Goal: Task Accomplishment & Management: Use online tool/utility

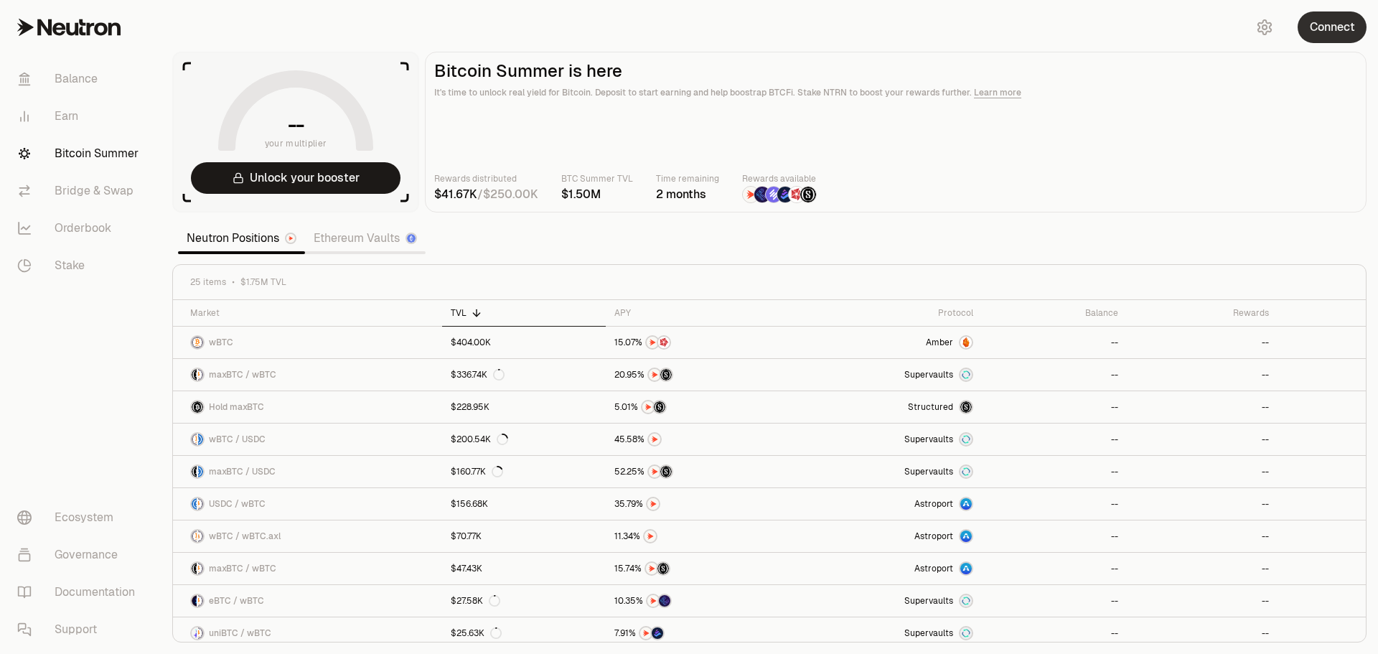
click at [1325, 29] on button "Connect" at bounding box center [1332, 27] width 69 height 32
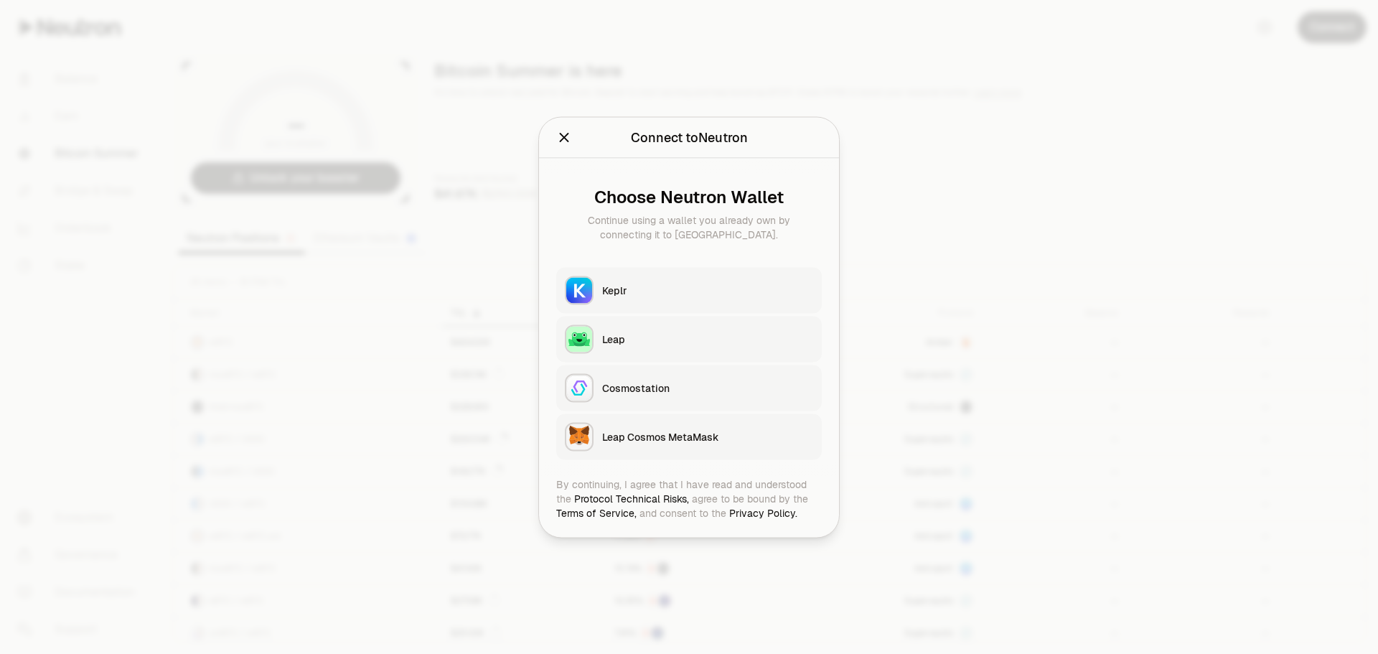
click at [679, 289] on div "Keplr" at bounding box center [707, 290] width 211 height 14
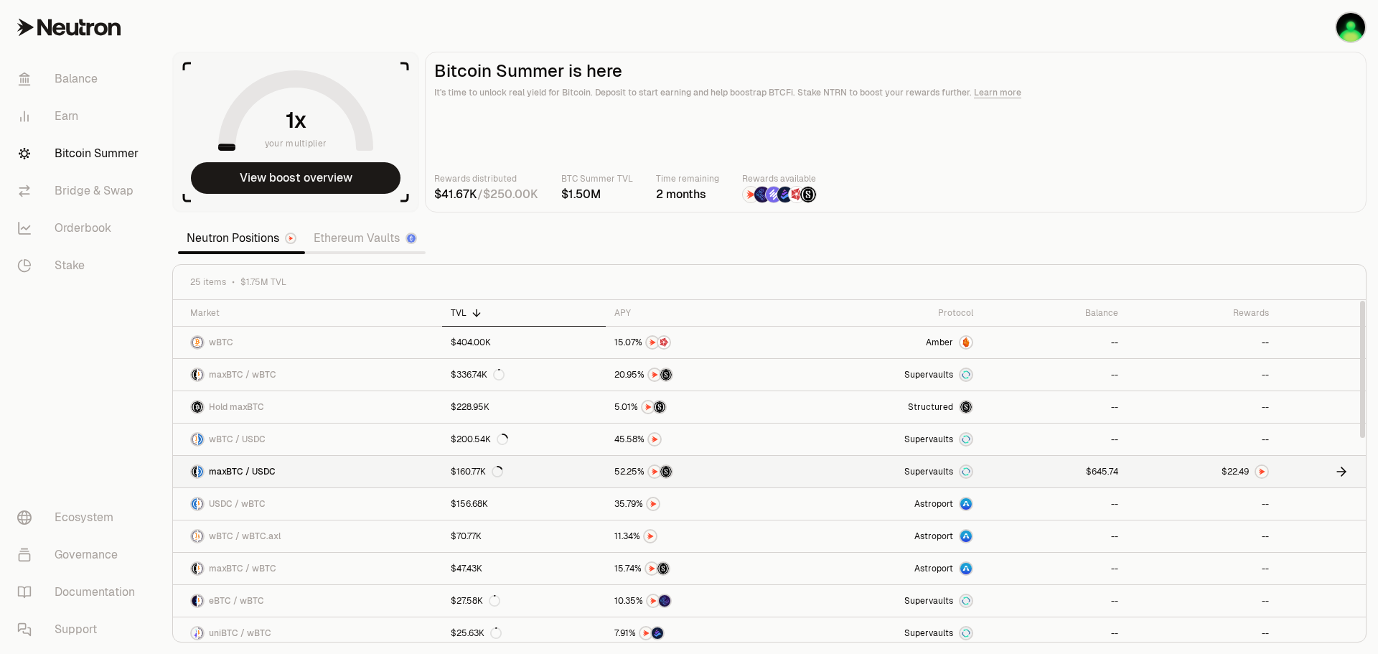
click at [1262, 471] on img at bounding box center [1261, 471] width 11 height 11
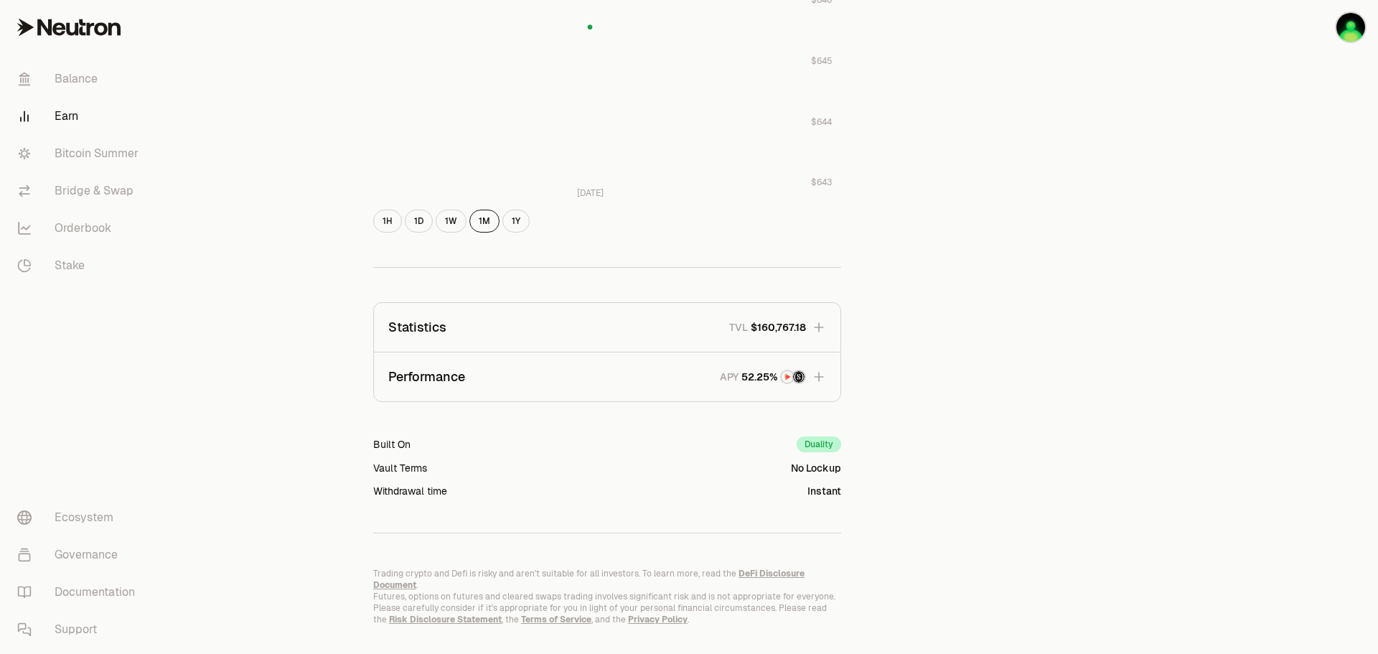
scroll to position [695, 0]
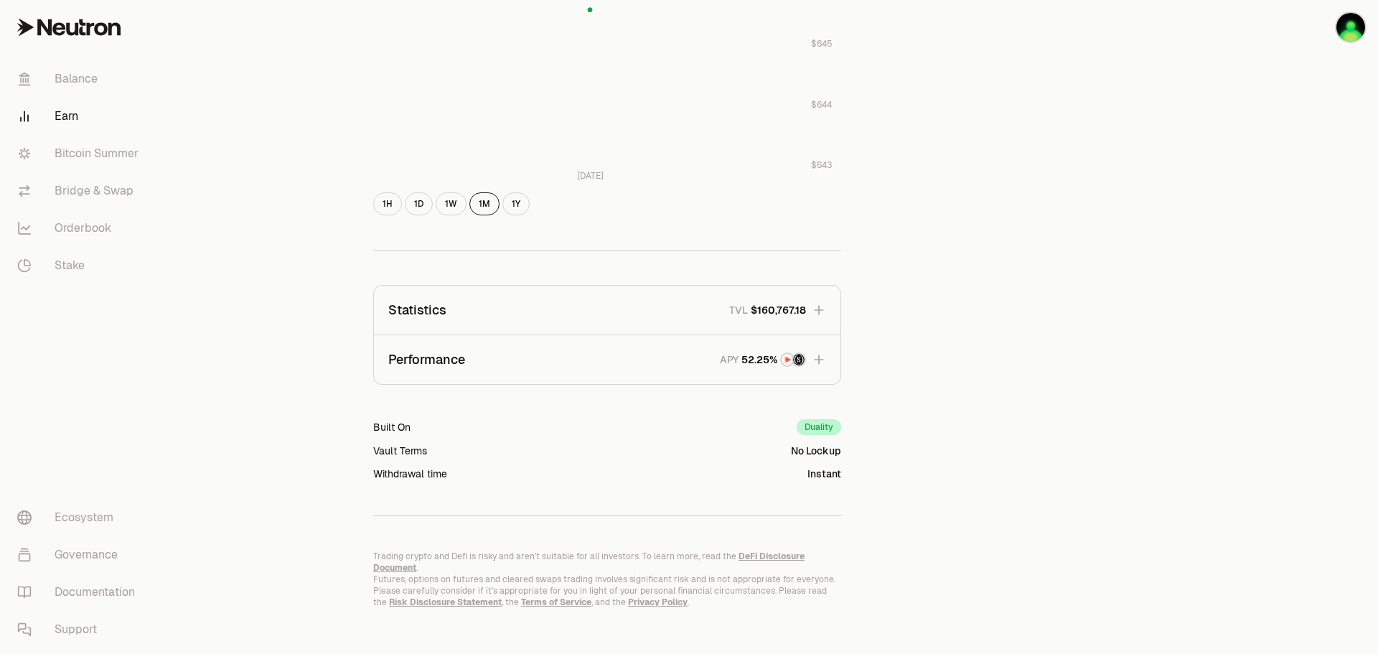
click at [825, 358] on icon "button" at bounding box center [819, 359] width 14 height 14
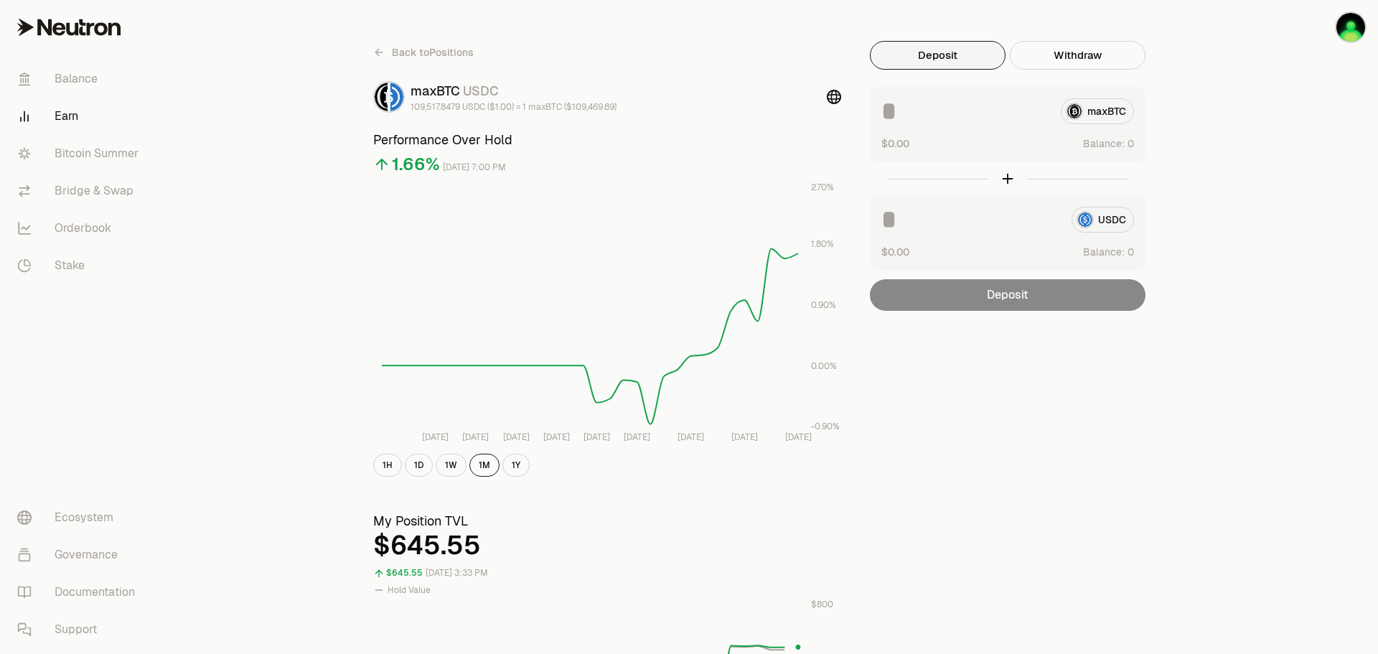
scroll to position [0, 0]
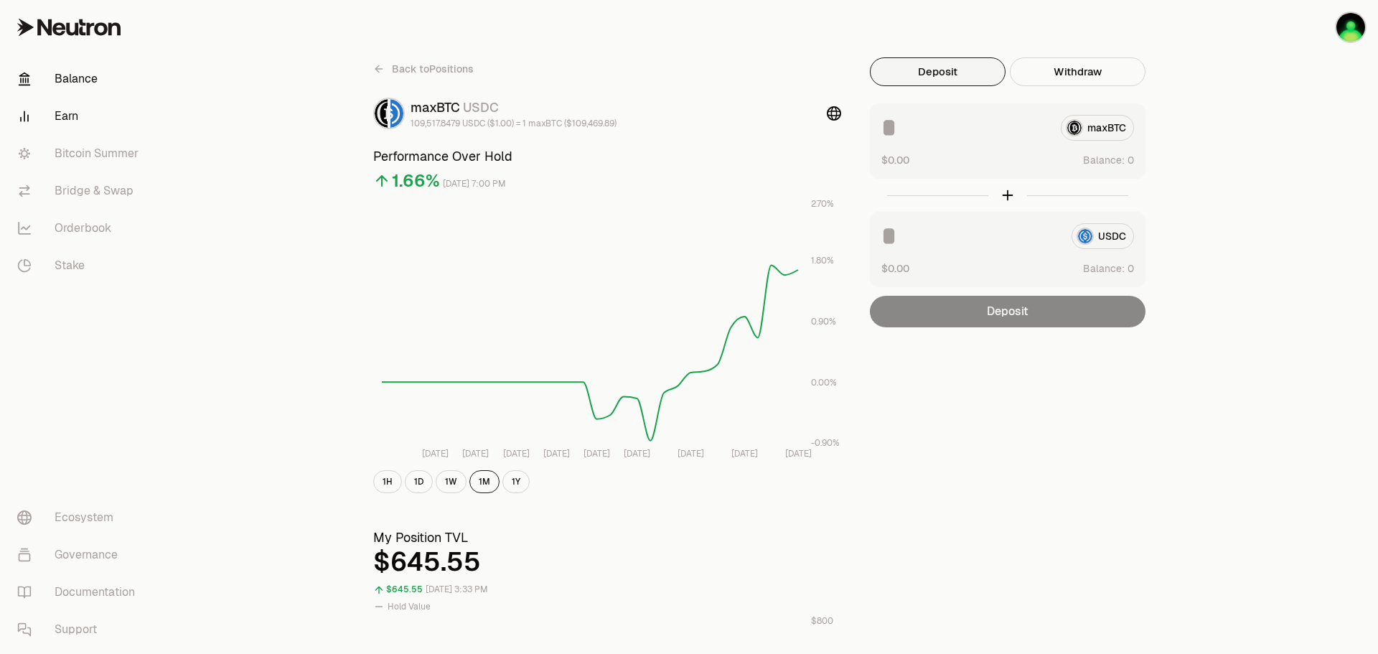
click at [84, 84] on link "Balance" at bounding box center [80, 78] width 149 height 37
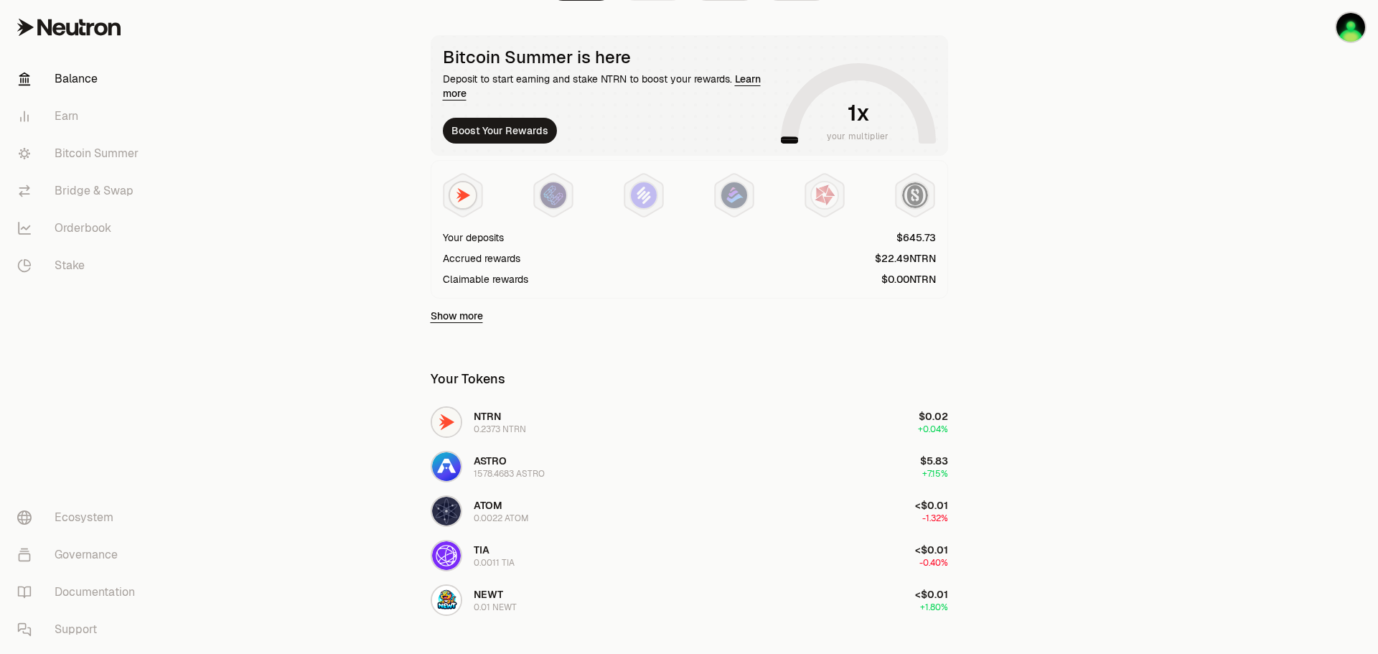
scroll to position [359, 0]
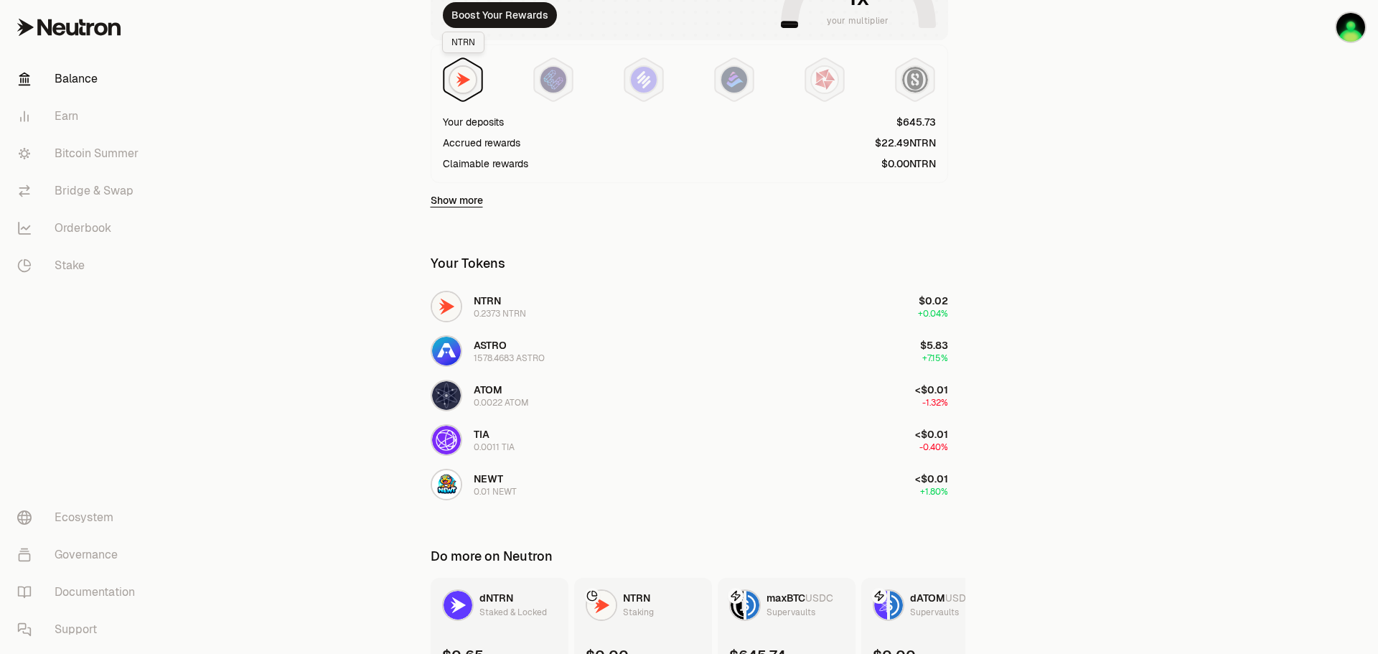
click at [461, 83] on img at bounding box center [463, 80] width 26 height 26
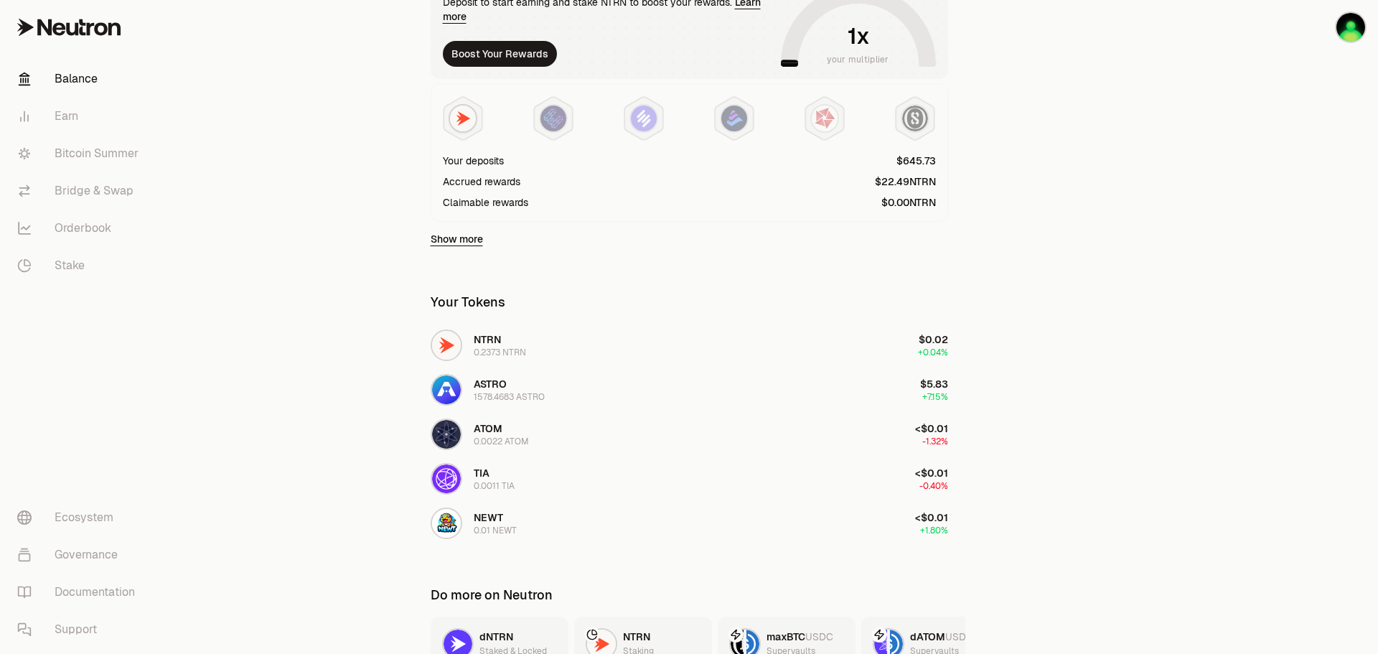
scroll to position [287, 0]
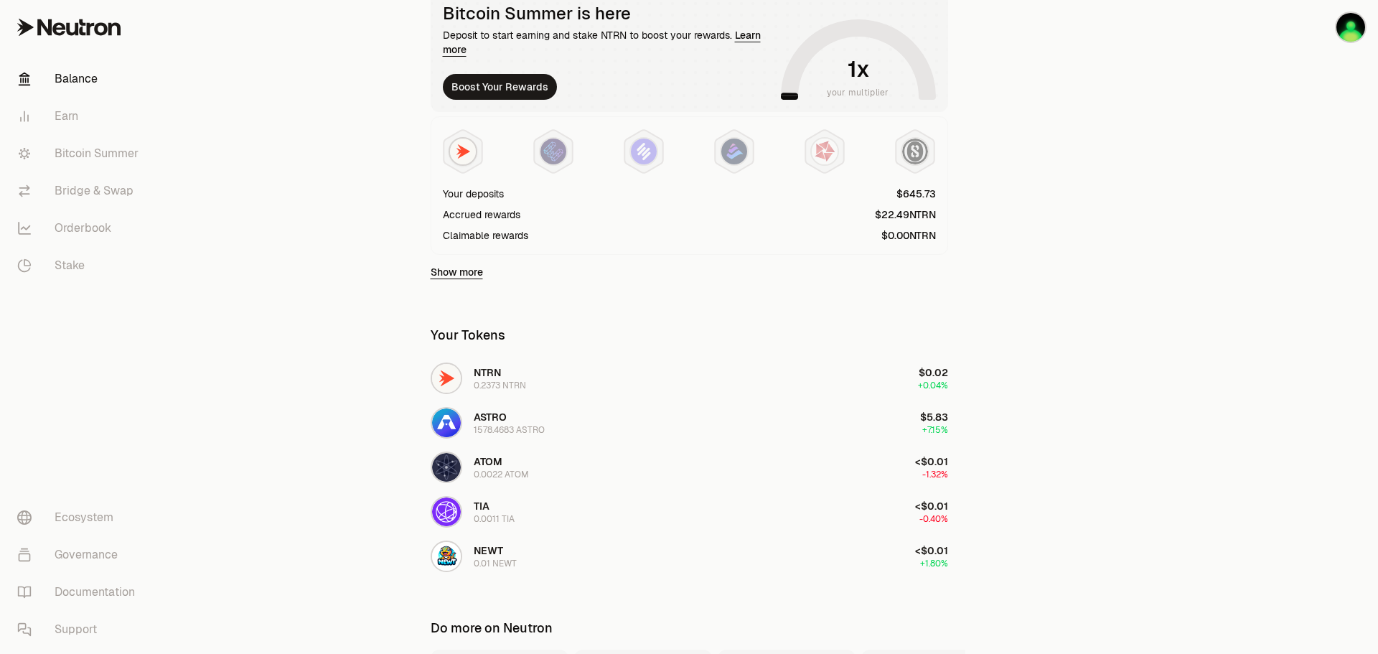
drag, startPoint x: 878, startPoint y: 235, endPoint x: 941, endPoint y: 235, distance: 63.2
click at [941, 235] on div "Your deposits Accrued rewards Claimable rewards" at bounding box center [689, 185] width 517 height 139
click at [913, 235] on span "NTRN" at bounding box center [922, 235] width 27 height 10
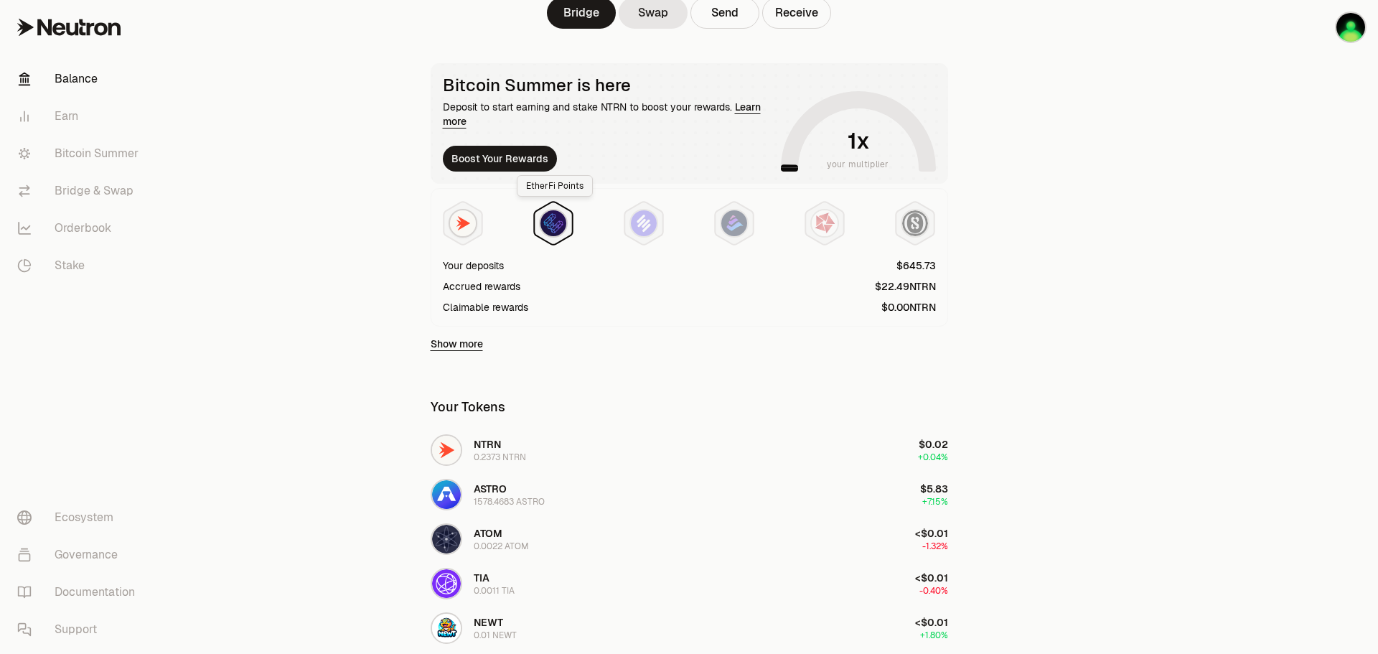
click at [550, 229] on img at bounding box center [553, 223] width 26 height 26
click at [653, 226] on img at bounding box center [644, 223] width 26 height 26
click at [919, 222] on img at bounding box center [915, 223] width 26 height 26
click at [921, 222] on img at bounding box center [915, 223] width 26 height 26
click at [464, 223] on img at bounding box center [463, 223] width 26 height 26
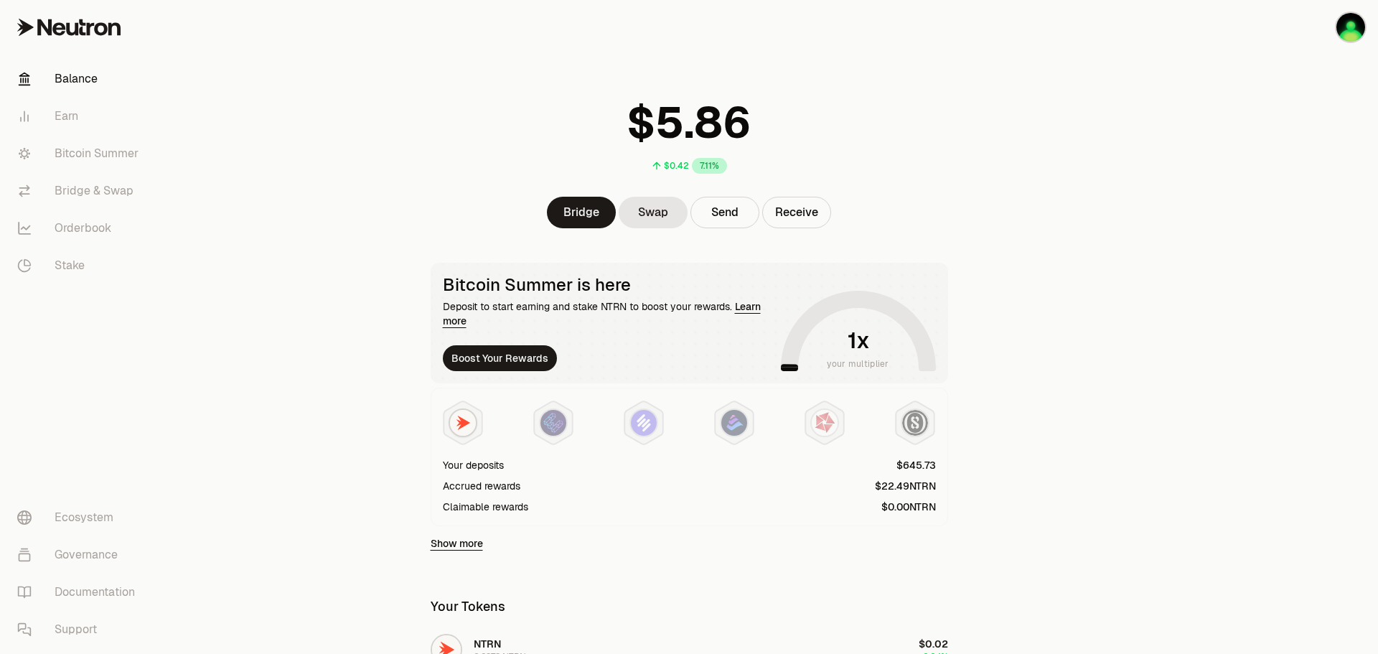
scroll to position [0, 0]
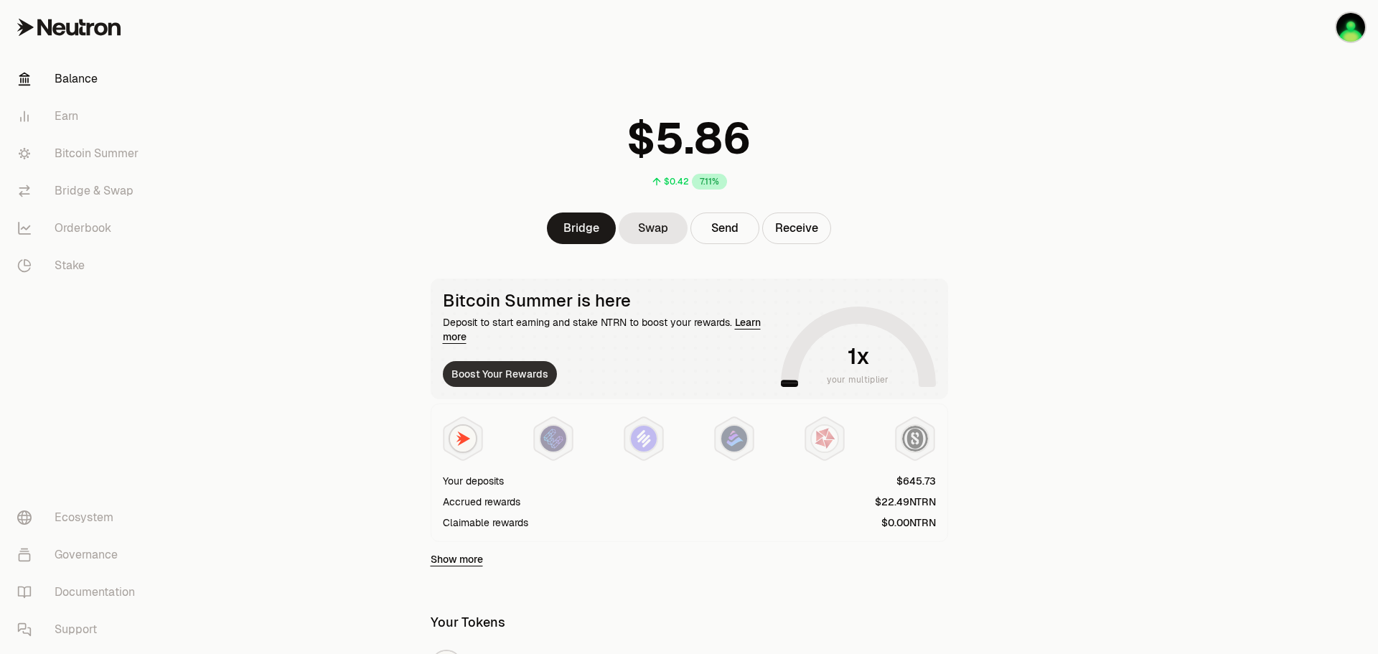
click at [494, 373] on button "Boost Your Rewards" at bounding box center [500, 374] width 114 height 26
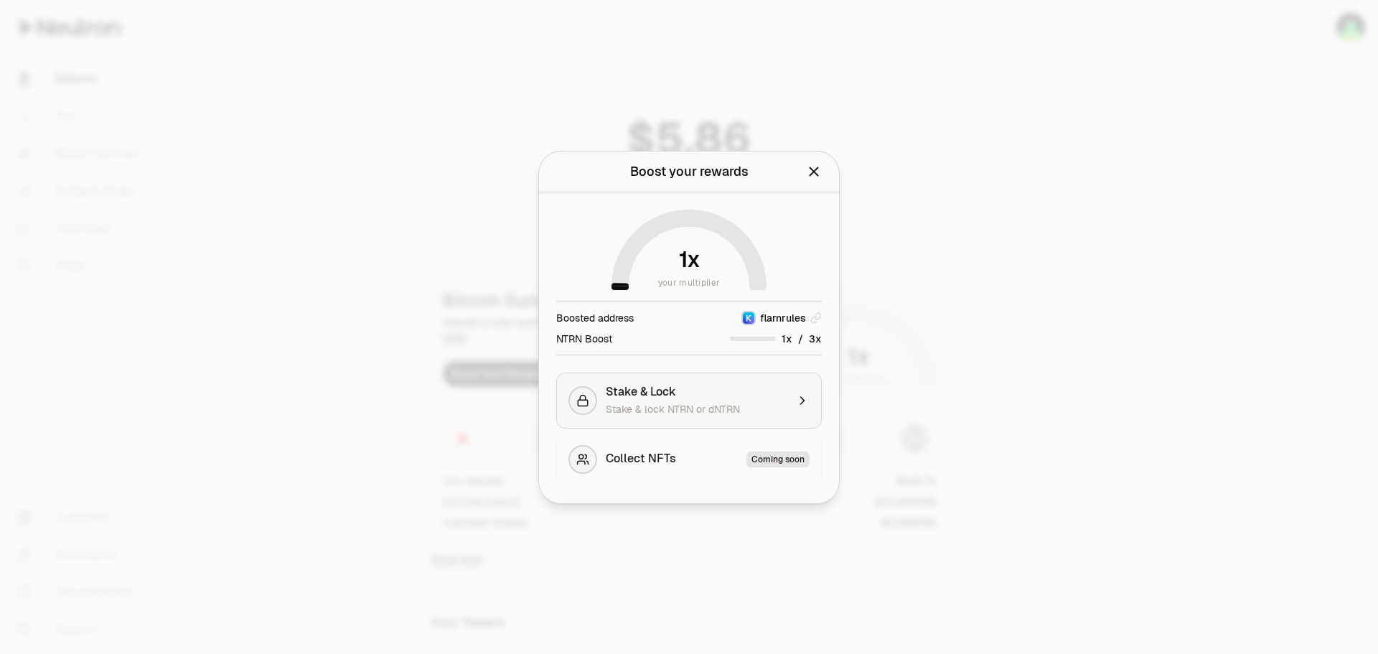
click at [744, 410] on div "Stake & lock NTRN or dNTRN" at bounding box center [696, 409] width 181 height 14
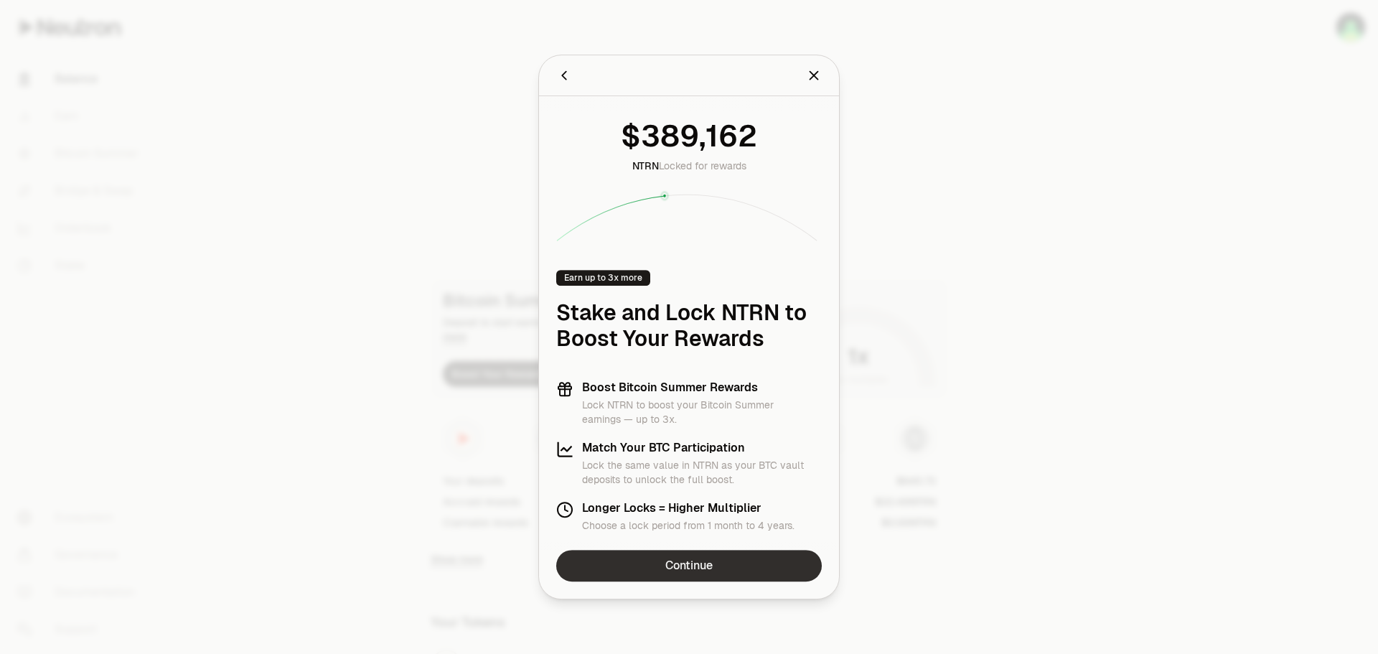
click at [716, 562] on link "Continue" at bounding box center [689, 566] width 266 height 32
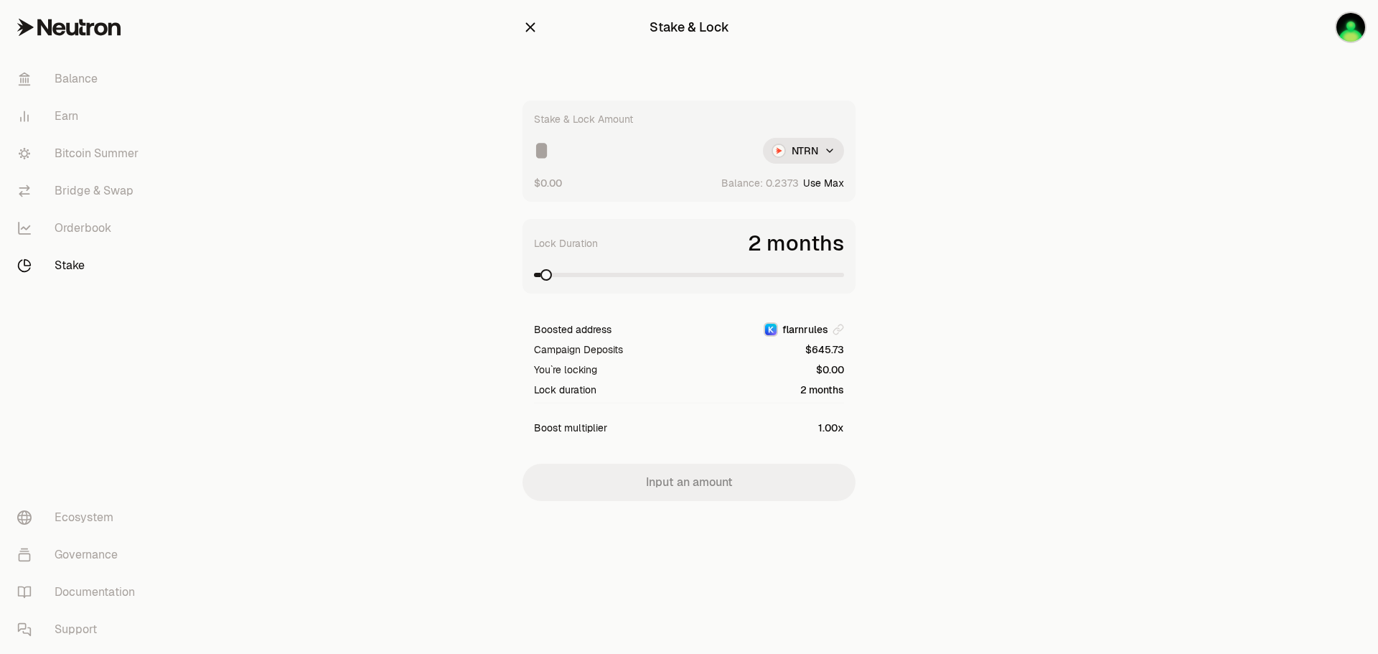
click at [536, 37] on div "Stake & Lock" at bounding box center [688, 27] width 333 height 32
click at [528, 22] on icon "button" at bounding box center [530, 27] width 16 height 16
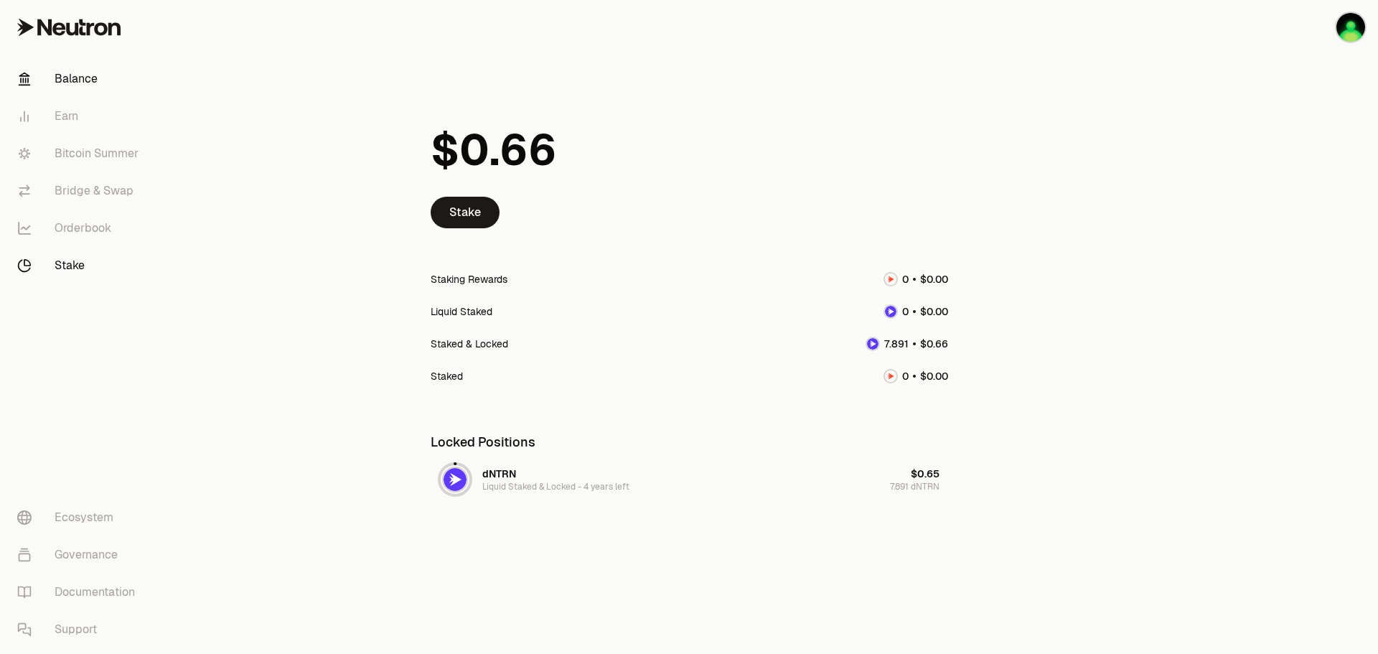
click at [75, 78] on link "Balance" at bounding box center [80, 78] width 149 height 37
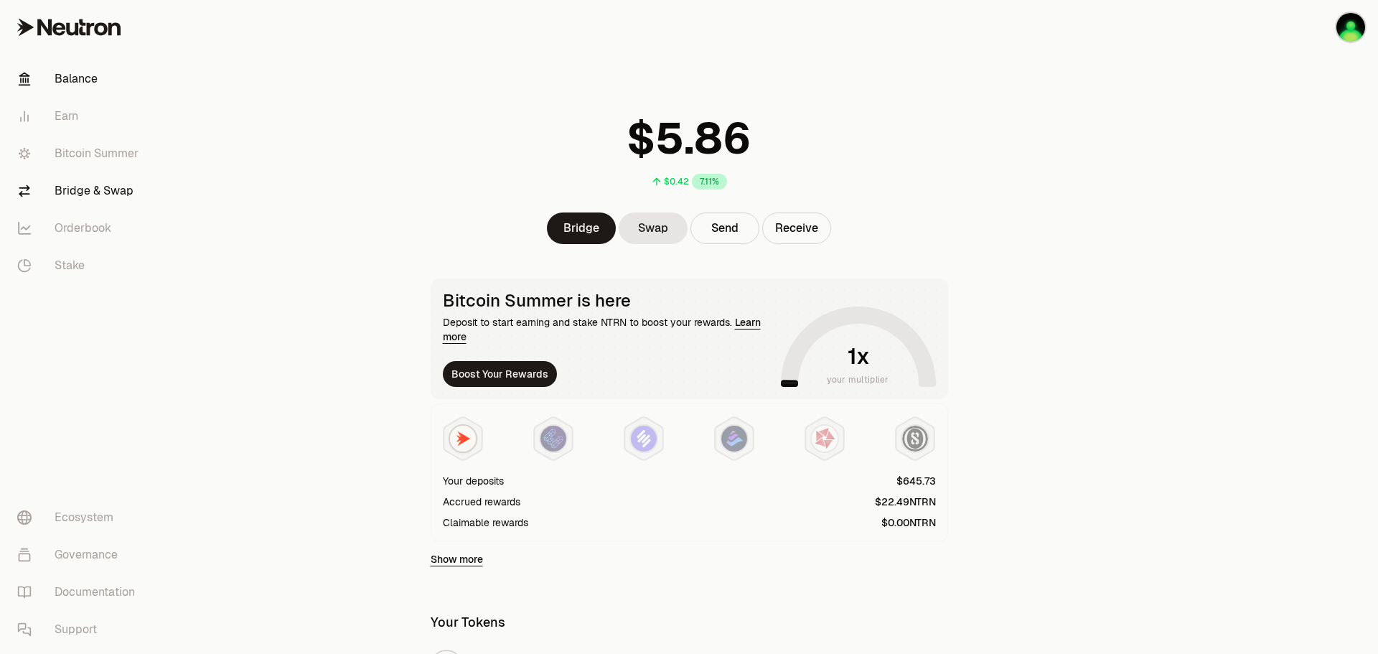
click at [90, 189] on link "Bridge & Swap" at bounding box center [80, 190] width 149 height 37
